Goal: Transaction & Acquisition: Purchase product/service

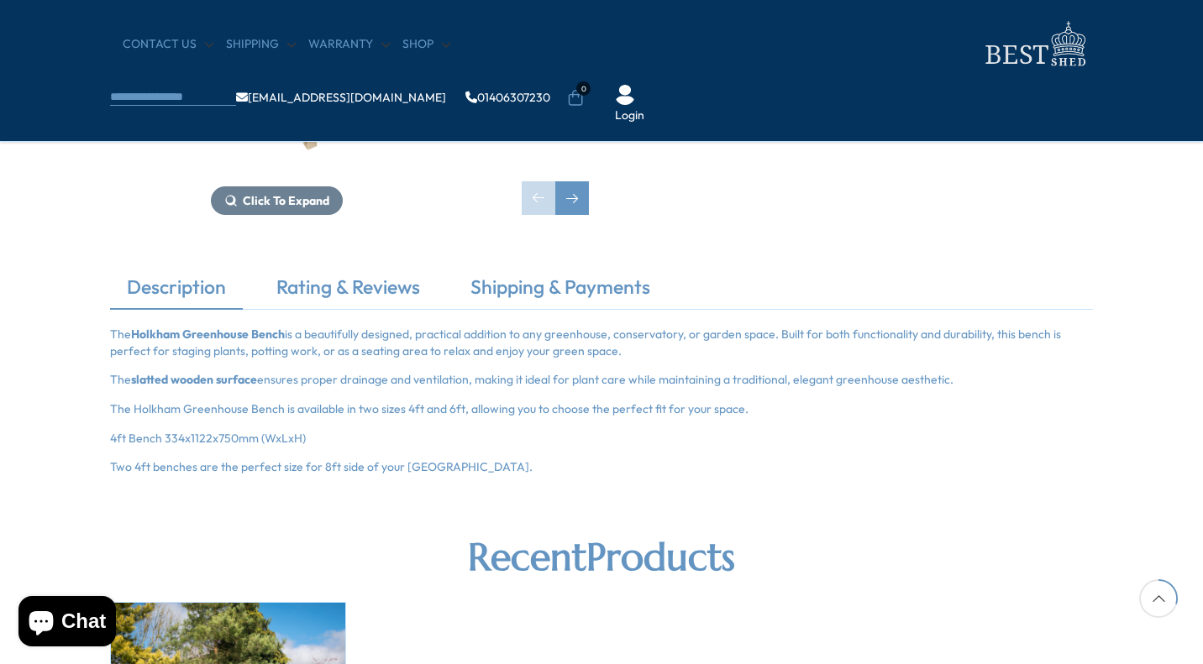
scroll to position [381, 0]
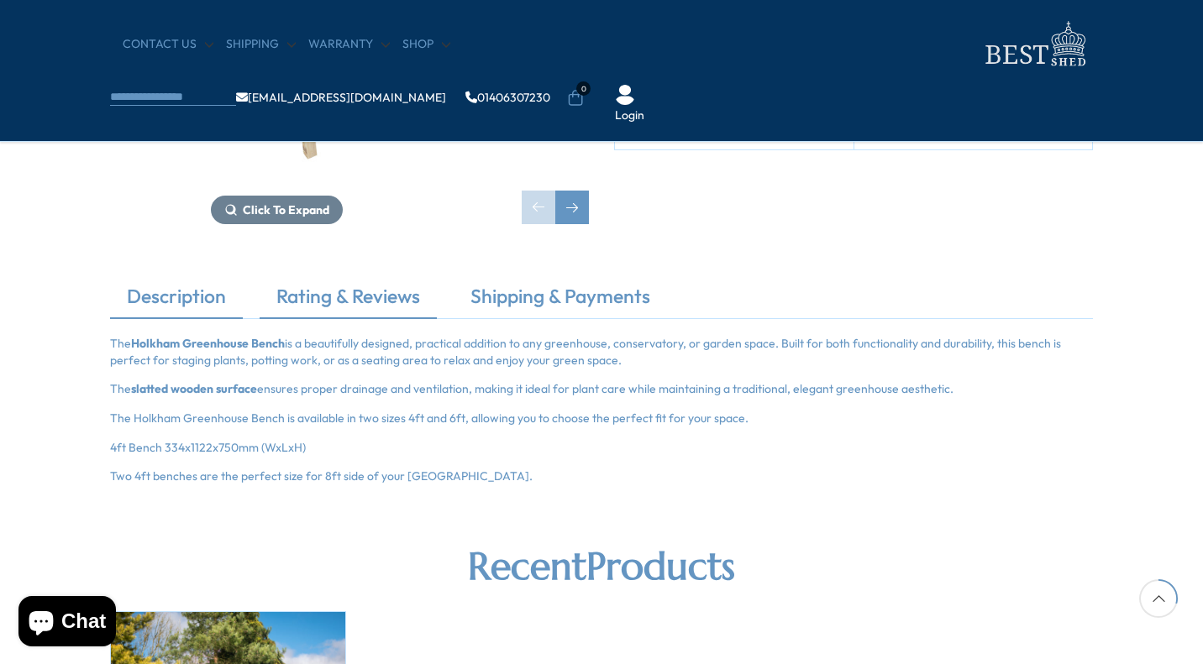
click at [369, 305] on link "Rating & Reviews" at bounding box center [348, 300] width 177 height 35
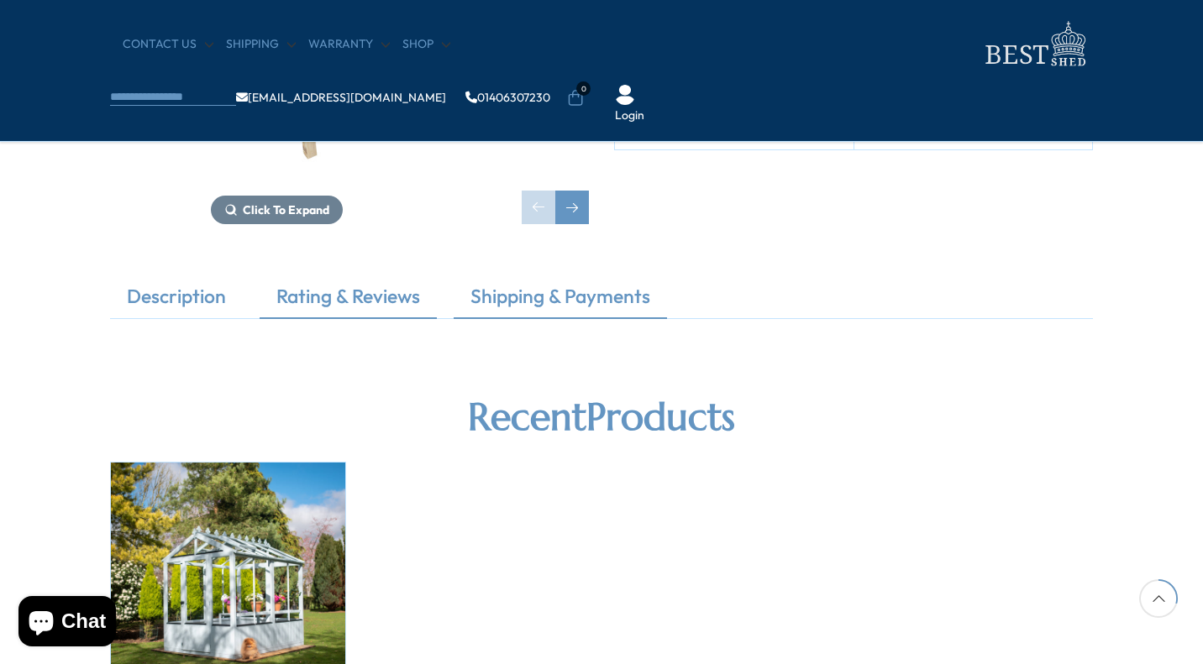
click at [524, 301] on link "Shipping & Payments" at bounding box center [560, 300] width 213 height 35
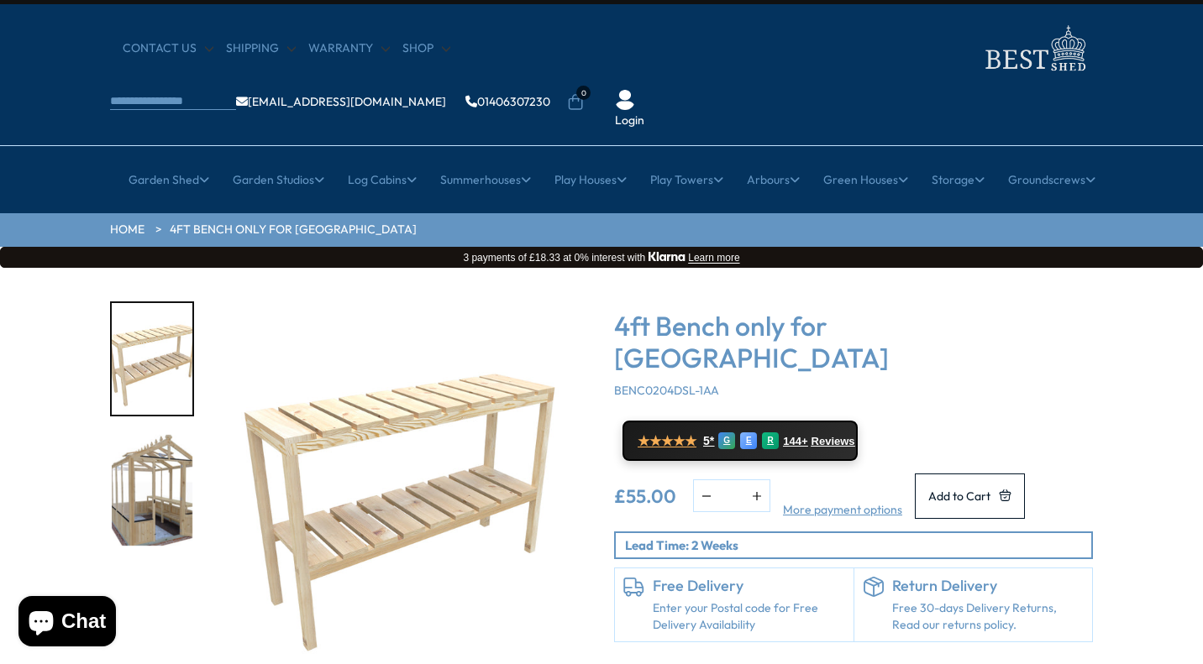
scroll to position [0, 0]
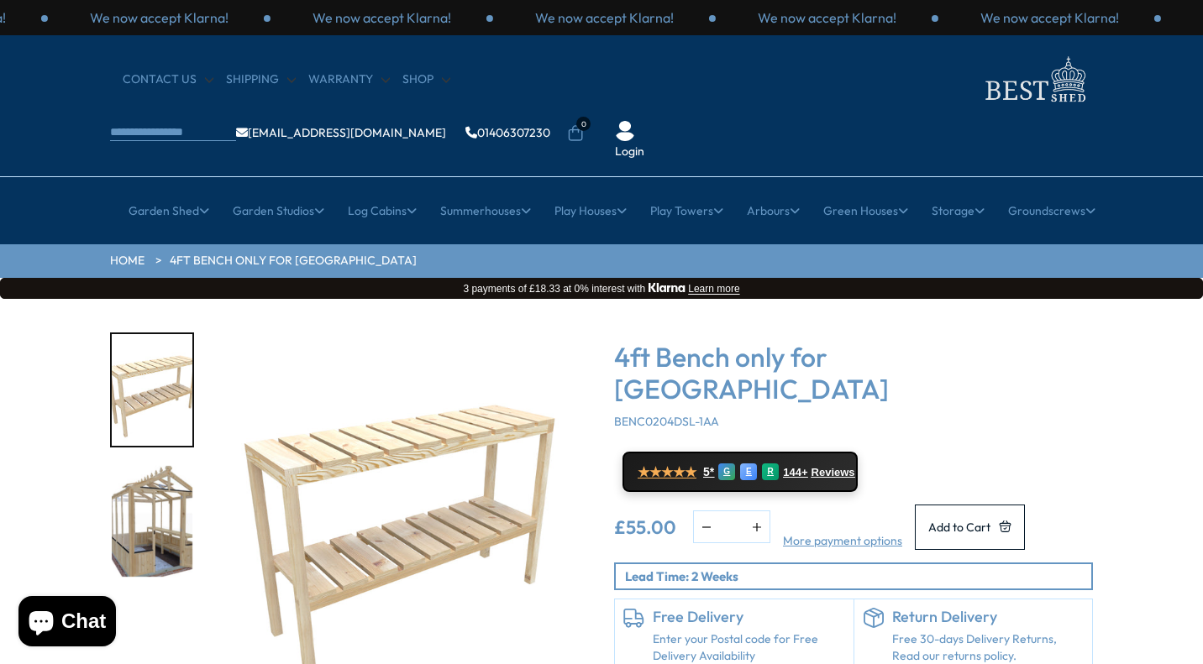
click at [163, 491] on img "2 / 2" at bounding box center [152, 522] width 81 height 112
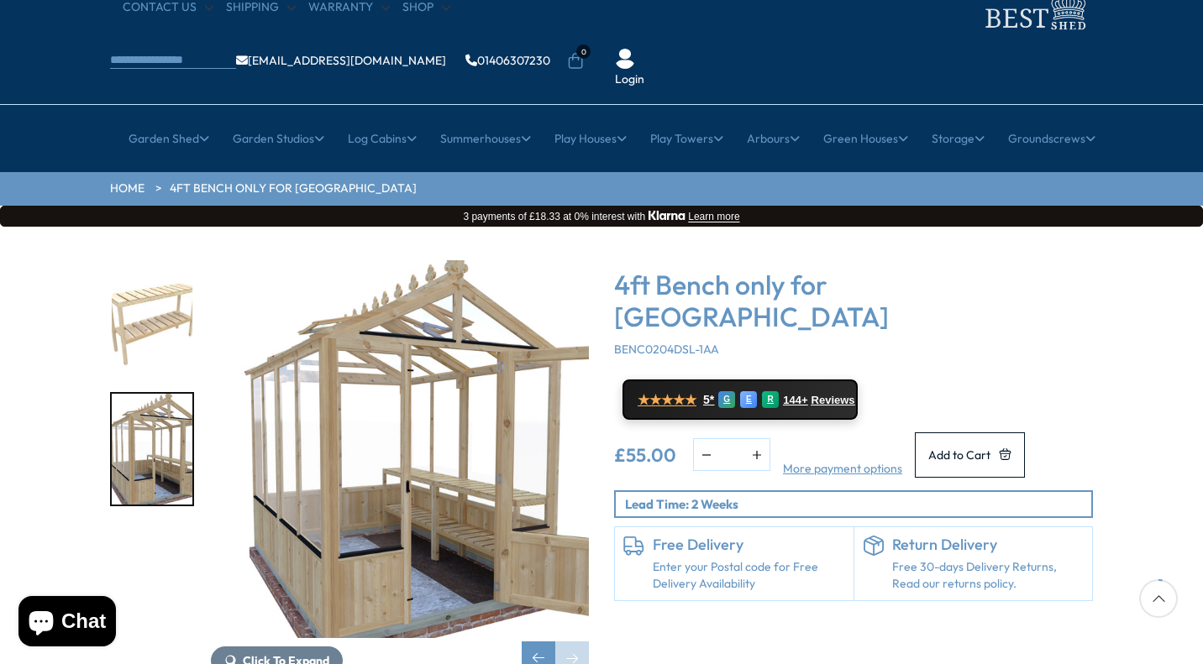
scroll to position [73, 0]
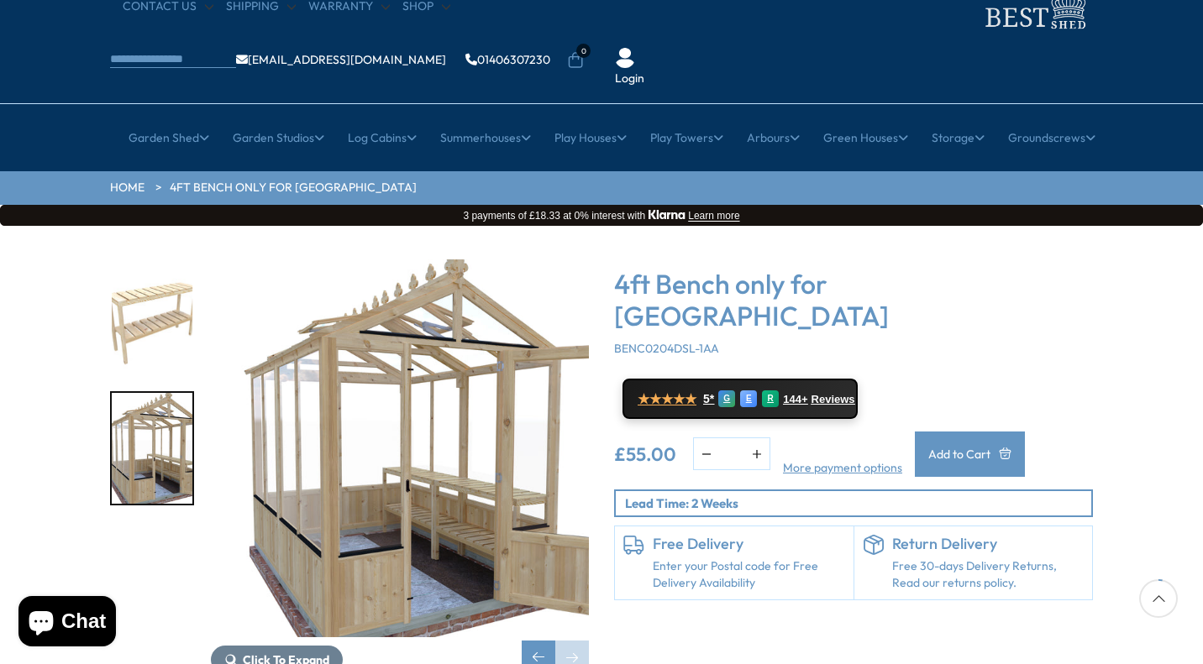
click at [984, 449] on span "Add to Cart" at bounding box center [959, 455] width 62 height 12
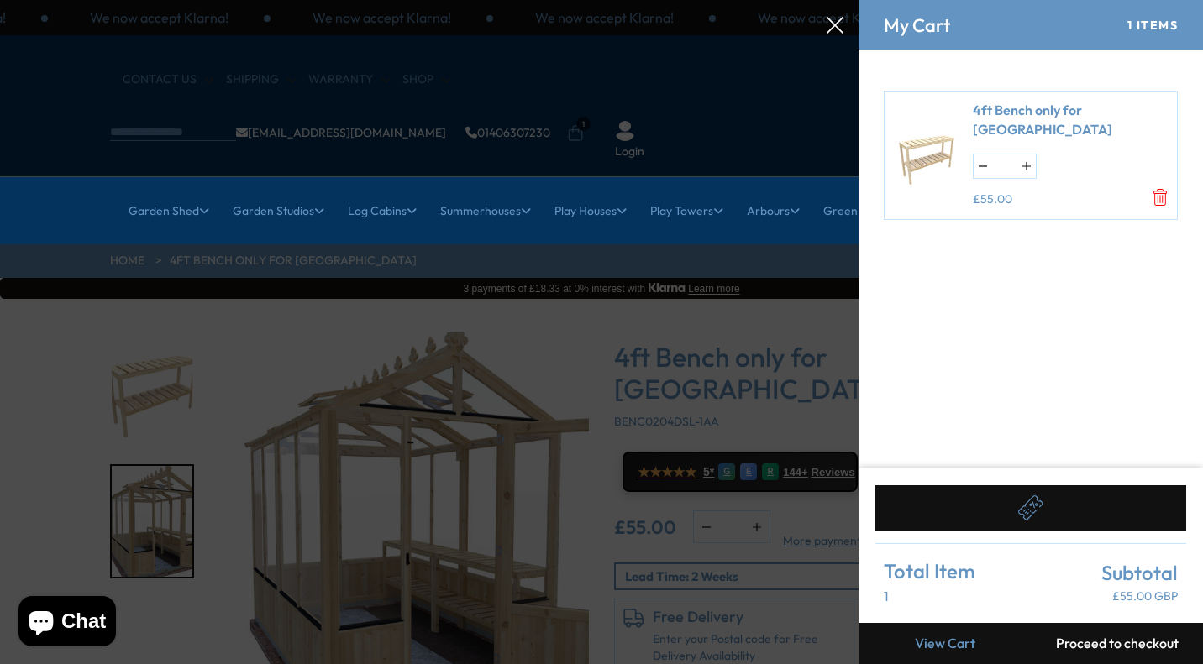
click at [1091, 645] on button "Proceed to checkout" at bounding box center [1117, 643] width 172 height 41
click at [60, 0] on div at bounding box center [601, 0] width 1203 height 0
click at [845, 0] on div at bounding box center [601, 0] width 1203 height 0
click at [840, 25] on icon at bounding box center [835, 25] width 17 height 17
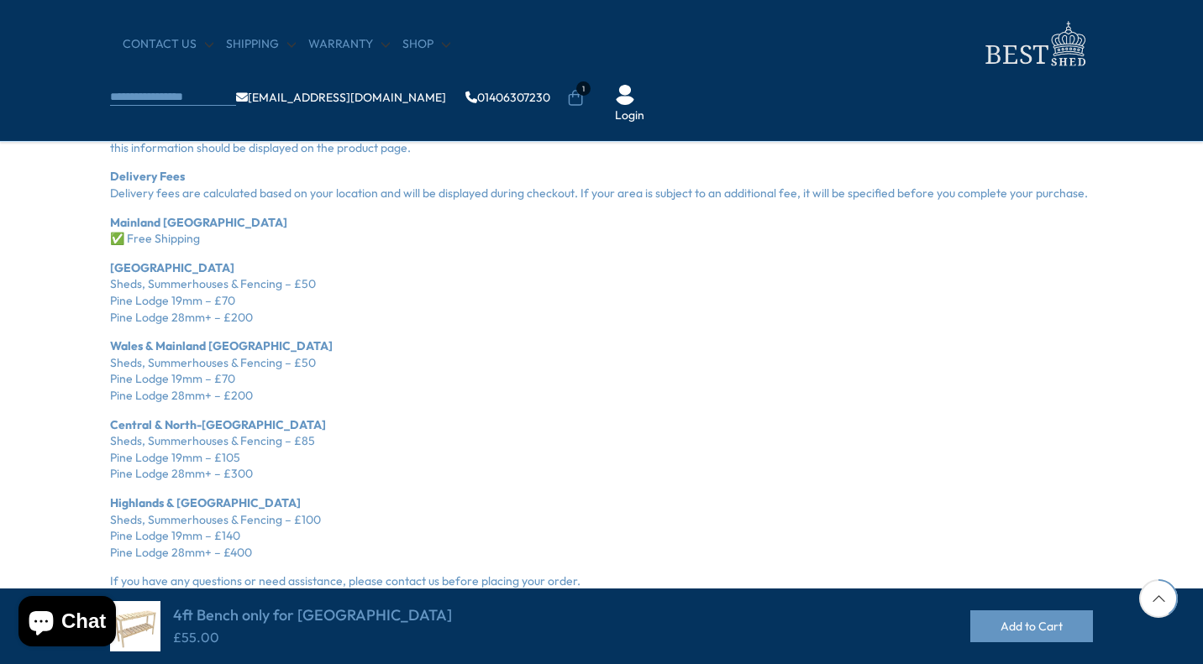
scroll to position [857, 0]
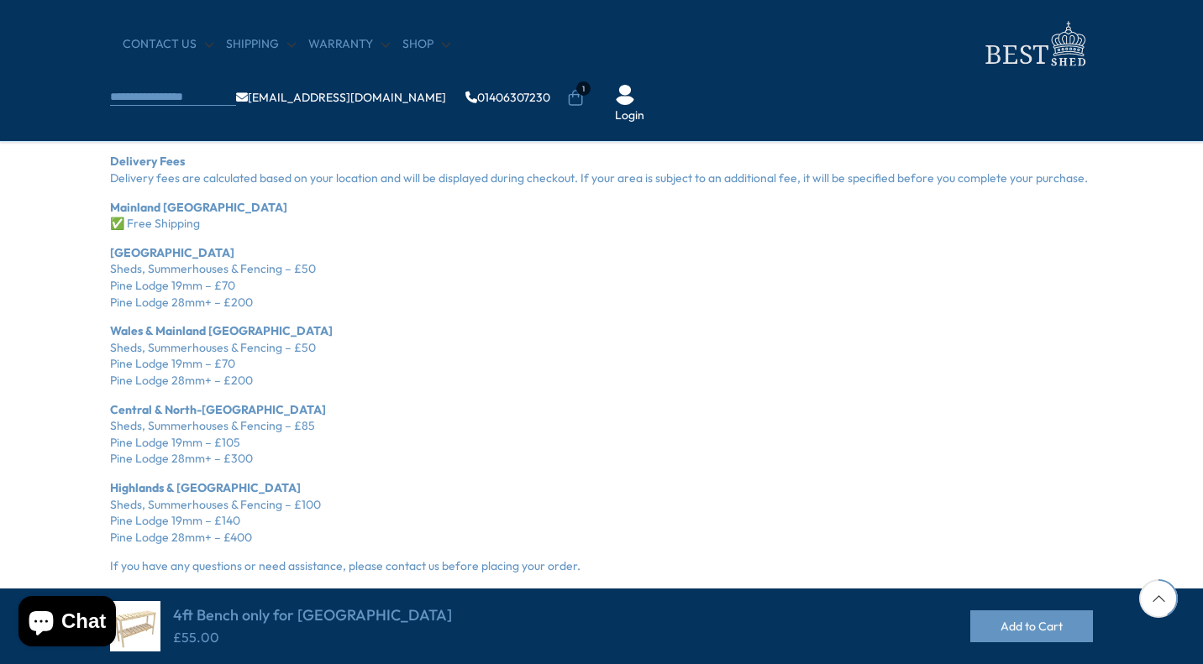
click at [79, 218] on div "Description Rating & Reviews Shipping & Payments The [GEOGRAPHIC_DATA] is a bea…" at bounding box center [601, 284] width 1203 height 953
